Goal: Obtain resource: Download file/media

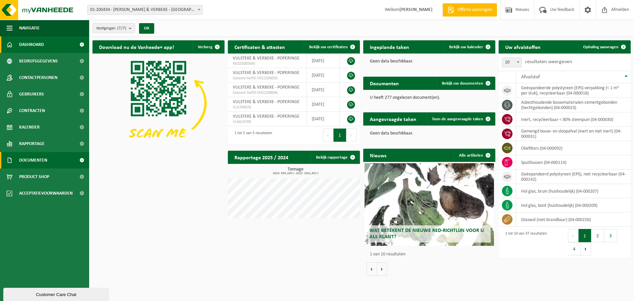
click at [28, 125] on span "Documenten" at bounding box center [33, 160] width 28 height 17
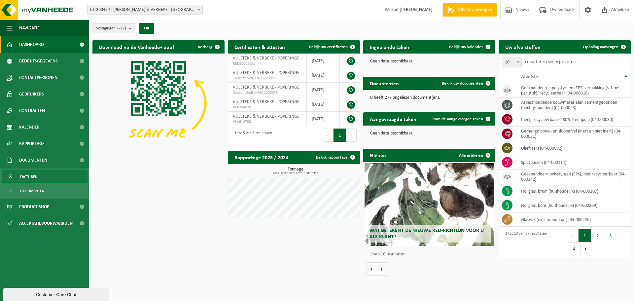
click at [31, 125] on span "Facturen" at bounding box center [29, 176] width 18 height 13
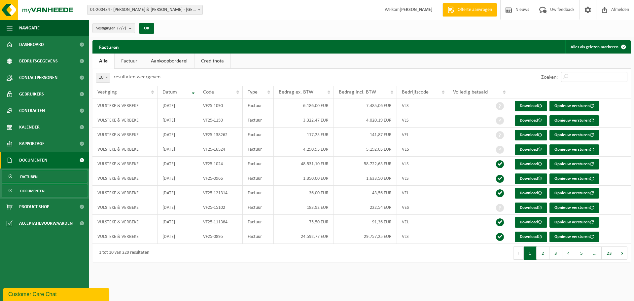
click at [40, 192] on span "Documenten" at bounding box center [32, 191] width 24 height 13
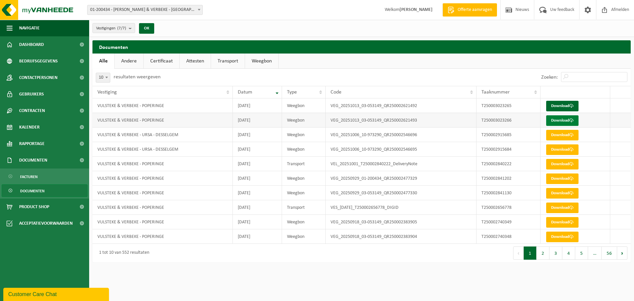
click at [558, 120] on link "Download" at bounding box center [562, 120] width 32 height 11
click at [563, 105] on link "Download" at bounding box center [562, 106] width 32 height 11
